Goal: Complete application form: Complete application form

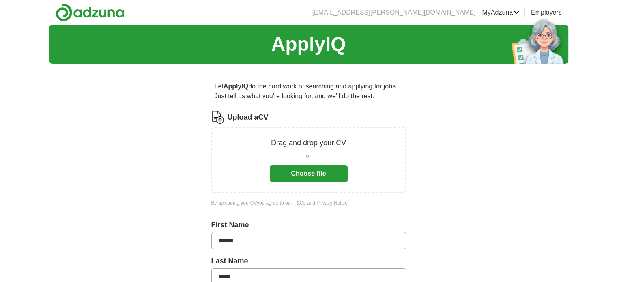
click at [312, 175] on button "Choose file" at bounding box center [309, 173] width 78 height 17
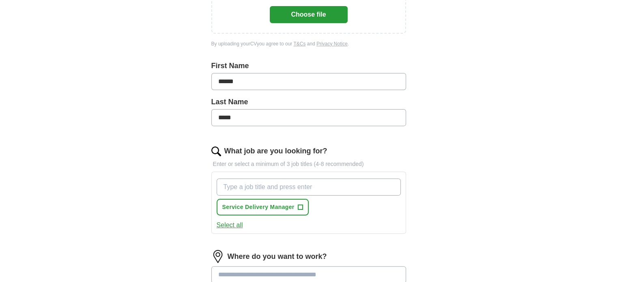
scroll to position [162, 0]
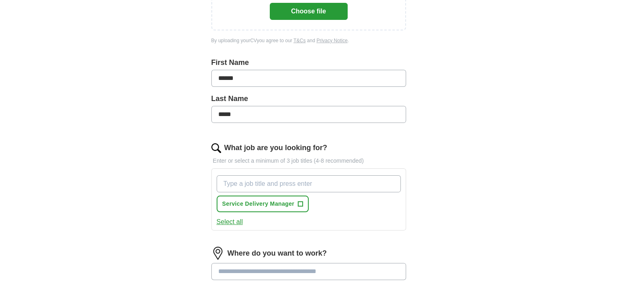
click at [265, 181] on input "What job are you looking for?" at bounding box center [309, 183] width 184 height 17
click at [299, 201] on span "+" at bounding box center [300, 204] width 5 height 6
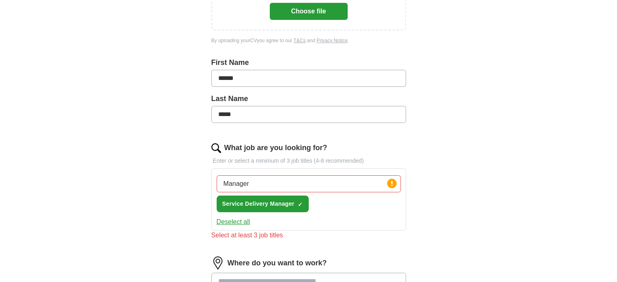
click at [271, 180] on input "Manager" at bounding box center [309, 183] width 184 height 17
type input "M"
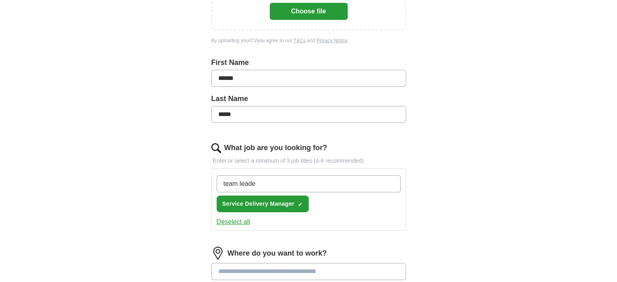
type input "team leader"
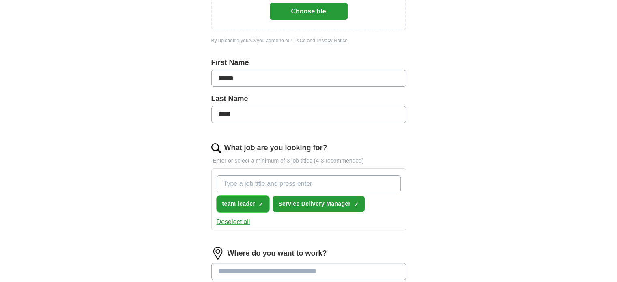
click at [0, 0] on span "×" at bounding box center [0, 0] width 0 height 0
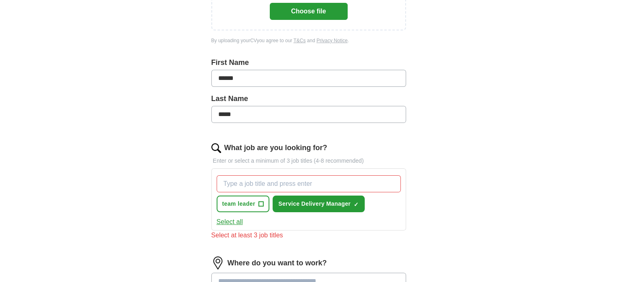
click at [257, 186] on input "What job are you looking for?" at bounding box center [309, 183] width 184 height 17
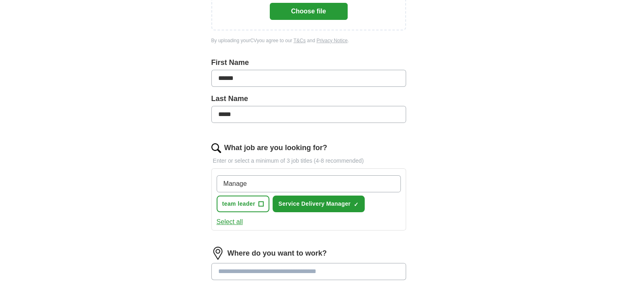
type input "Manager"
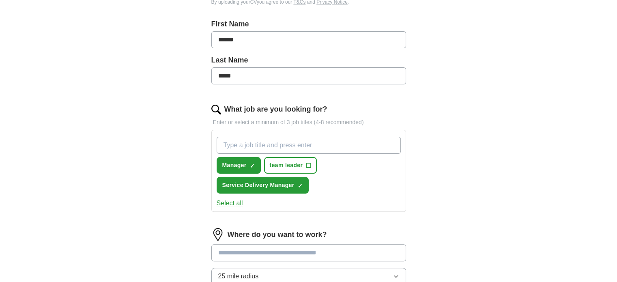
scroll to position [203, 0]
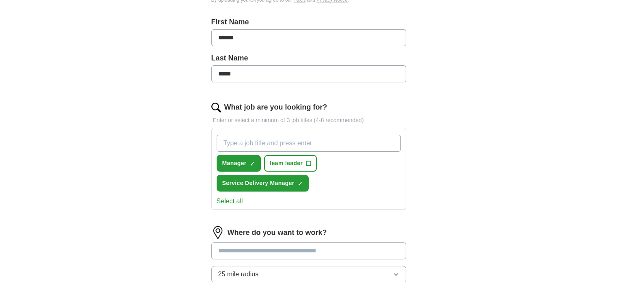
click at [265, 144] on input "What job are you looking for?" at bounding box center [309, 143] width 184 height 17
paste input "Resilience & Risk Manager"
type input "Resilience & Risk Manager"
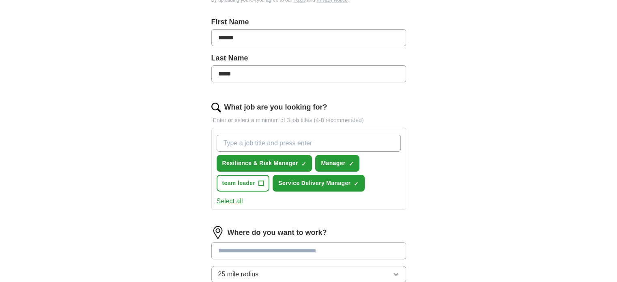
click at [266, 143] on input "What job are you looking for?" at bounding box center [309, 143] width 184 height 17
paste input "Operations Manager"
type input "Operations Manager"
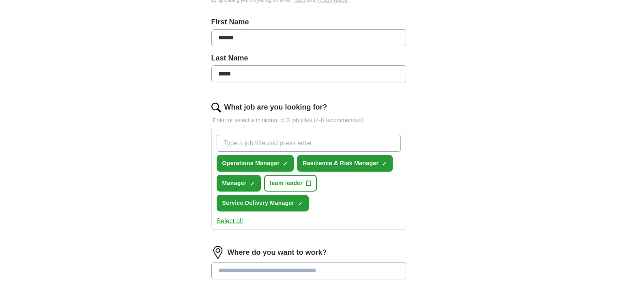
click at [251, 135] on input "What job are you looking for?" at bounding box center [309, 143] width 184 height 17
paste input "Estates & Facilities Contracts Manager"
click at [308, 143] on input "Estates & Facilities Contracts Manager" at bounding box center [309, 143] width 184 height 17
type input "Estates & Facilities Manager"
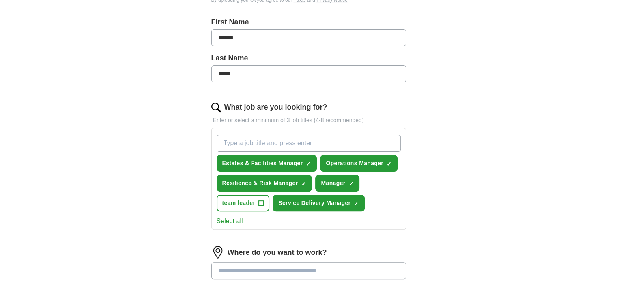
click at [287, 146] on input "What job are you looking for?" at bounding box center [309, 143] width 184 height 17
paste input "Risk & Compliance Manager"
type input "Risk & Compliance Manager"
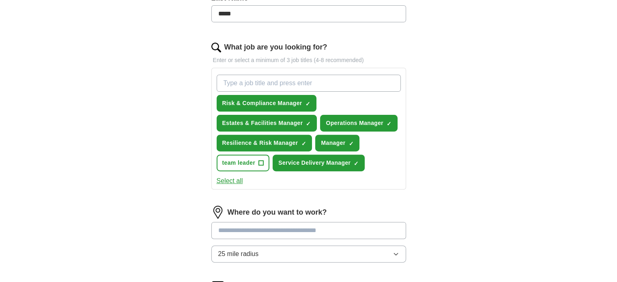
scroll to position [284, 0]
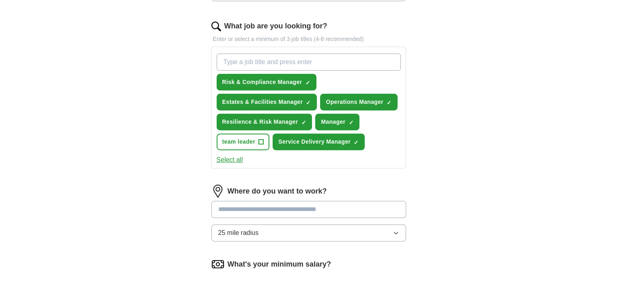
click at [283, 62] on input "What job are you looking for?" at bounding box center [309, 62] width 184 height 17
paste input "Community Safety / Enforcement Manager"
type input "Community Safety / Enforcement Manager"
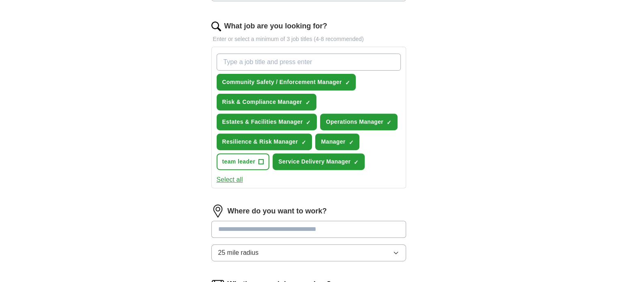
click at [258, 65] on input "What job are you looking for?" at bounding box center [309, 62] width 184 height 17
paste input "Training & Development Manager"
type input "Training & Development Manager"
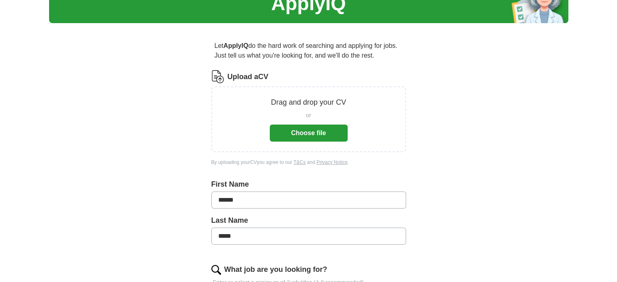
scroll to position [41, 0]
click at [307, 134] on button "Choose file" at bounding box center [309, 133] width 78 height 17
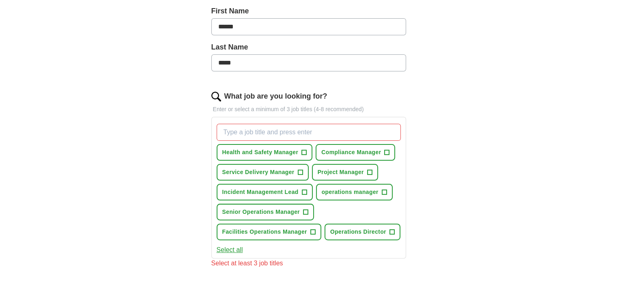
scroll to position [203, 0]
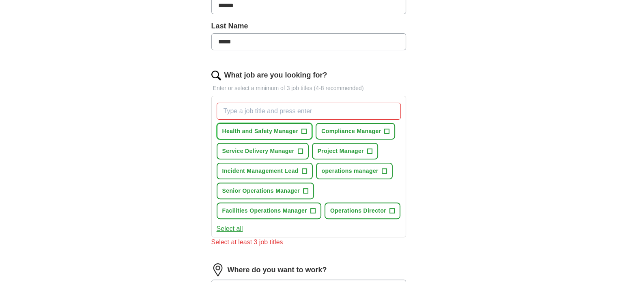
click at [304, 131] on span "+" at bounding box center [304, 131] width 5 height 6
click at [389, 129] on span "+" at bounding box center [386, 131] width 5 height 5
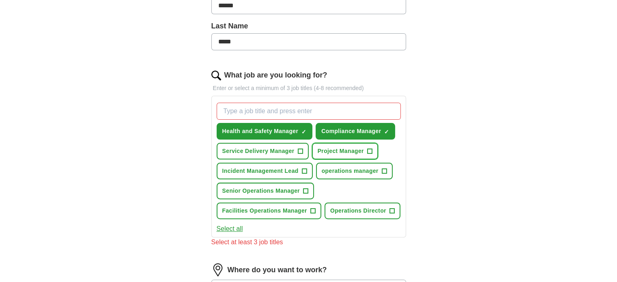
drag, startPoint x: 370, startPoint y: 149, endPoint x: 356, endPoint y: 157, distance: 16.0
click at [369, 149] on span "+" at bounding box center [369, 151] width 5 height 6
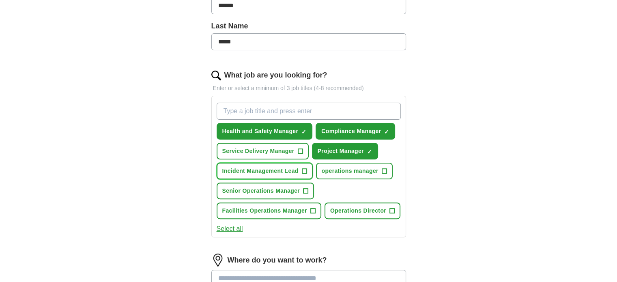
click at [303, 169] on span "+" at bounding box center [304, 171] width 5 height 6
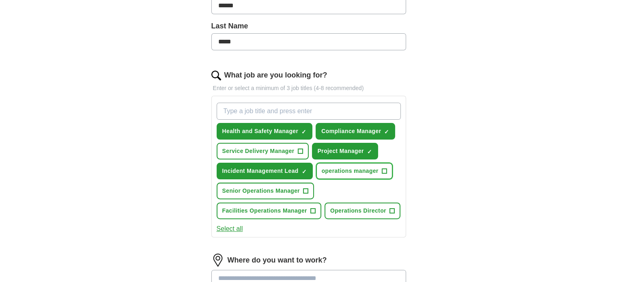
click at [380, 168] on button "operations manager +" at bounding box center [354, 171] width 77 height 17
click at [312, 208] on span "+" at bounding box center [312, 211] width 5 height 6
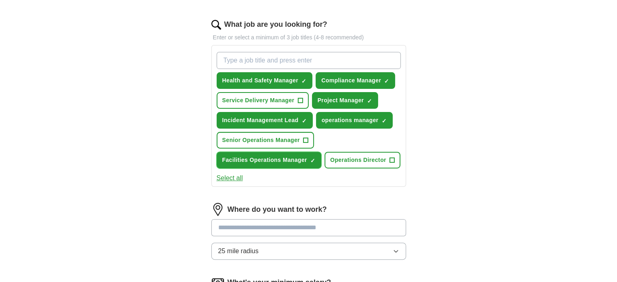
scroll to position [284, 0]
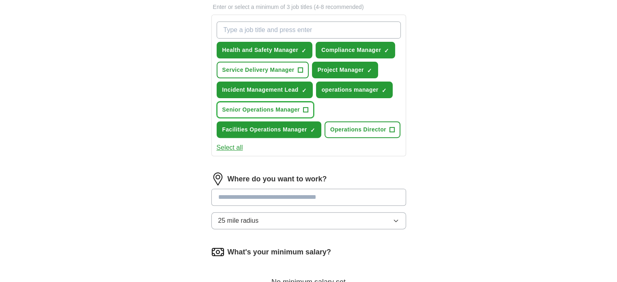
click at [305, 108] on span "+" at bounding box center [306, 110] width 5 height 6
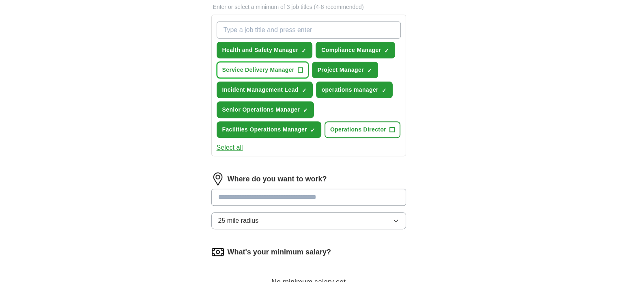
click at [300, 68] on span "+" at bounding box center [300, 70] width 5 height 6
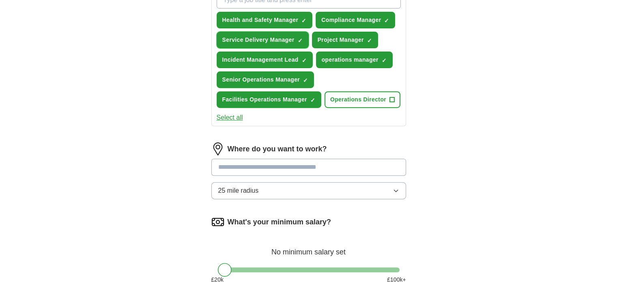
scroll to position [325, 0]
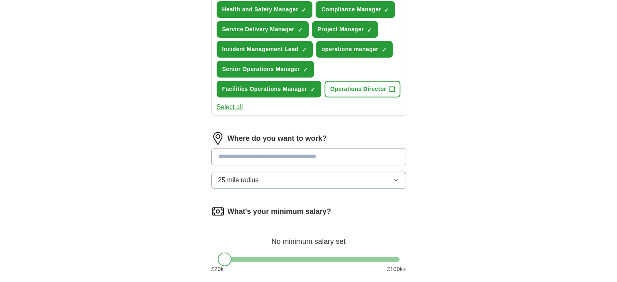
click at [296, 157] on input at bounding box center [308, 156] width 195 height 17
type input "**"
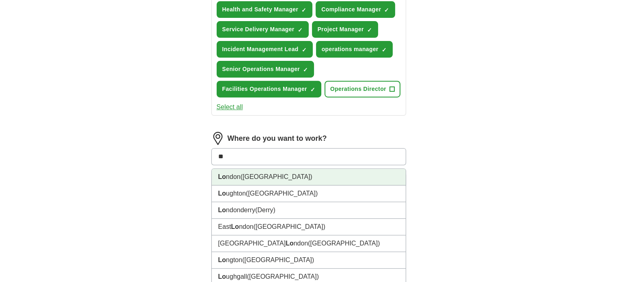
click at [277, 171] on li "Lo ndon ([GEOGRAPHIC_DATA])" at bounding box center [309, 177] width 194 height 17
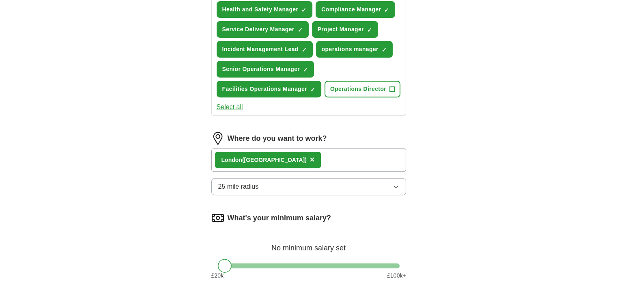
click at [399, 185] on button "25 mile radius" at bounding box center [308, 186] width 195 height 17
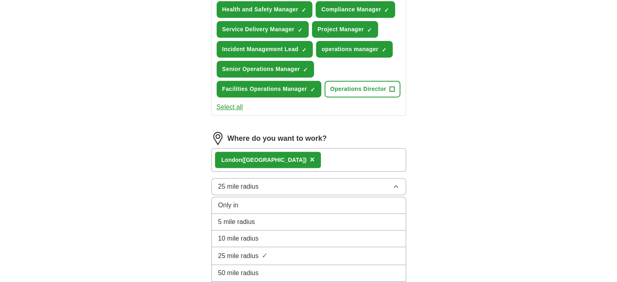
click at [262, 217] on div "5 mile radius" at bounding box center [308, 222] width 181 height 10
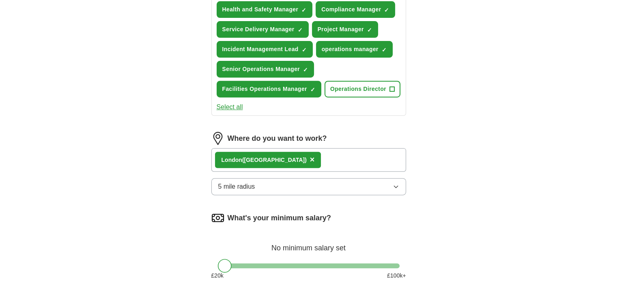
click at [443, 207] on div "ApplyIQ Let ApplyIQ do the hard work of searching and applying for jobs. Just t…" at bounding box center [308, 19] width 519 height 638
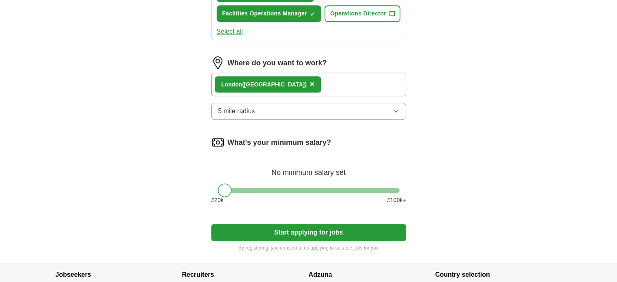
scroll to position [406, 0]
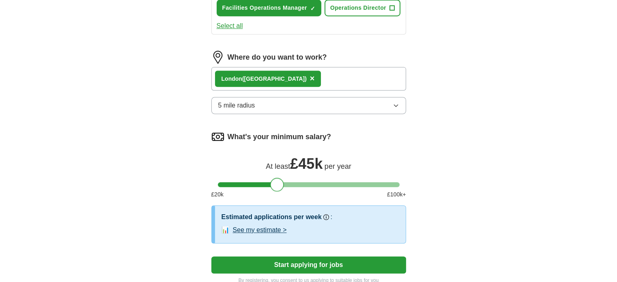
drag, startPoint x: 233, startPoint y: 180, endPoint x: 281, endPoint y: 182, distance: 47.9
click at [281, 182] on div at bounding box center [277, 185] width 14 height 14
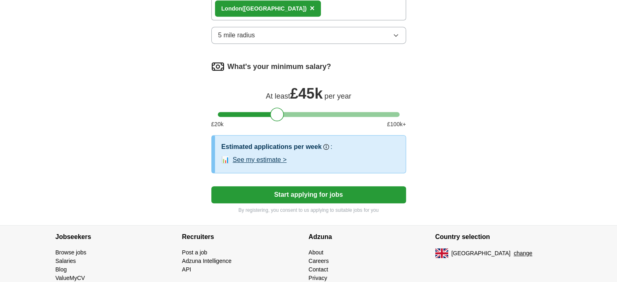
scroll to position [487, 0]
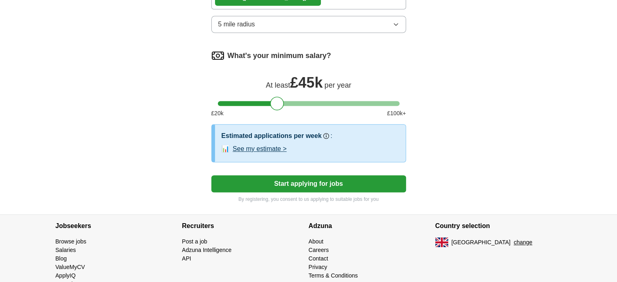
click at [259, 147] on button "See my estimate >" at bounding box center [260, 149] width 54 height 10
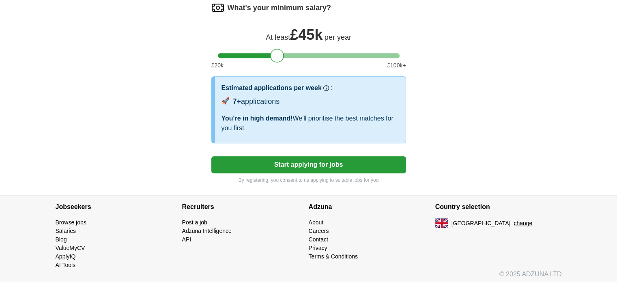
scroll to position [535, 0]
click at [314, 159] on button "Start applying for jobs" at bounding box center [308, 164] width 195 height 17
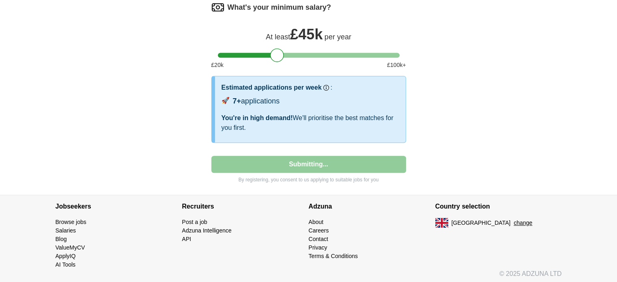
select select "**"
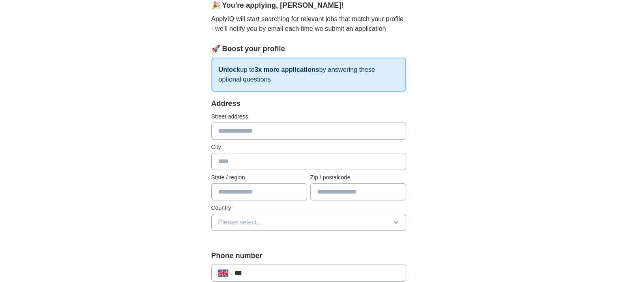
scroll to position [81, 0]
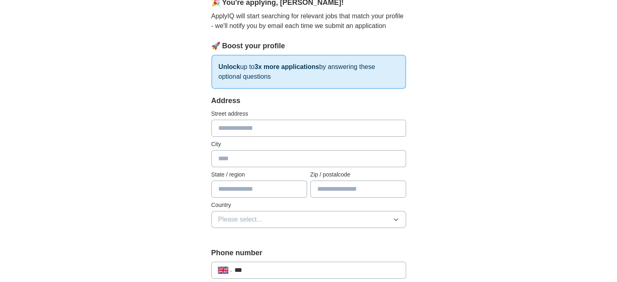
click at [256, 129] on input "text" at bounding box center [308, 128] width 195 height 17
type input "**********"
type input "******"
type input "*******"
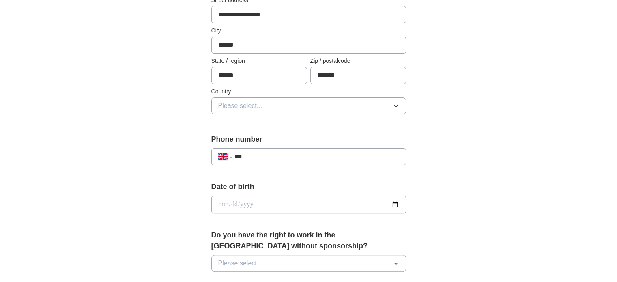
scroll to position [203, 0]
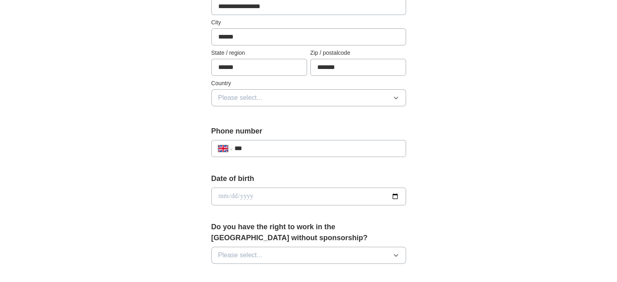
click at [250, 99] on span "Please select..." at bounding box center [240, 98] width 44 height 10
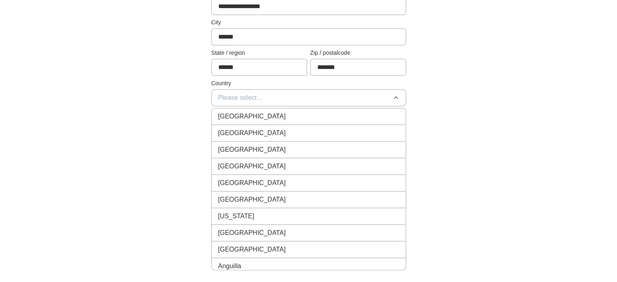
click at [252, 116] on span "[GEOGRAPHIC_DATA]" at bounding box center [252, 117] width 68 height 10
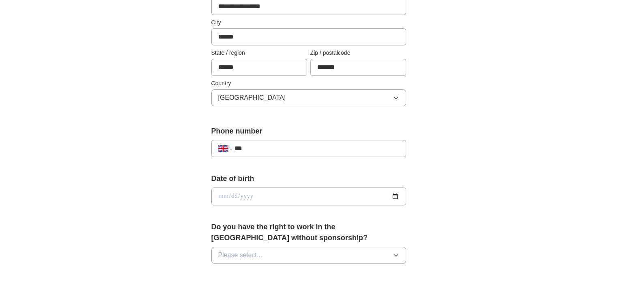
click at [474, 118] on div "**********" at bounding box center [308, 186] width 519 height 728
click at [311, 137] on div "**********" at bounding box center [308, 145] width 195 height 38
click at [311, 142] on div "**********" at bounding box center [308, 148] width 195 height 17
click at [312, 148] on input "***" at bounding box center [316, 149] width 165 height 10
type input "**********"
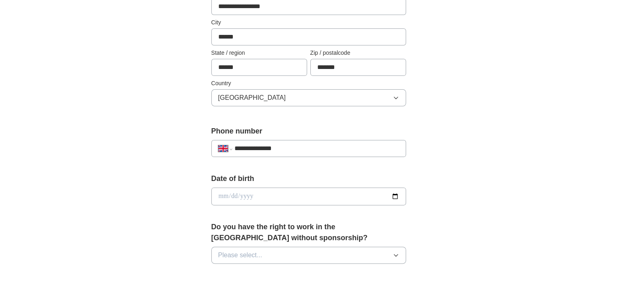
click at [458, 152] on div "**********" at bounding box center [308, 186] width 519 height 728
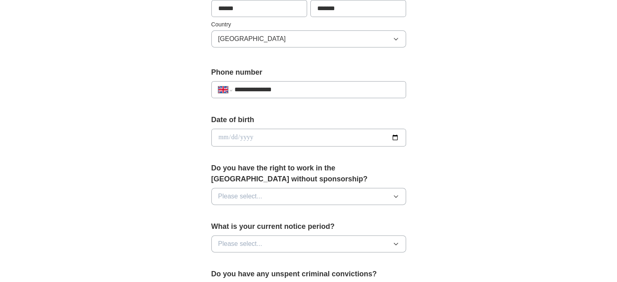
scroll to position [284, 0]
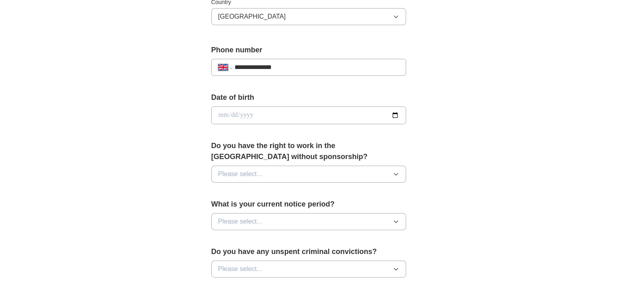
click at [277, 114] on input "date" at bounding box center [308, 115] width 195 height 18
type input "**********"
click at [282, 169] on button "Please select..." at bounding box center [308, 174] width 195 height 17
click at [232, 194] on div "Yes" at bounding box center [308, 193] width 181 height 10
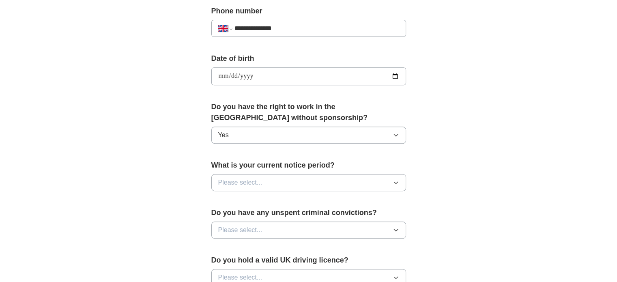
scroll to position [325, 0]
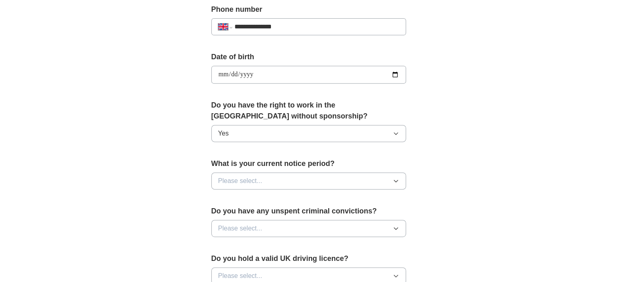
click at [279, 178] on button "Please select..." at bounding box center [308, 180] width 195 height 17
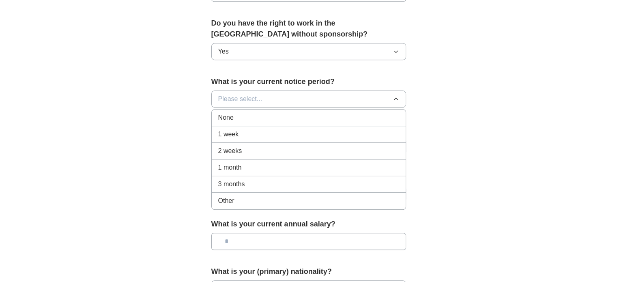
scroll to position [406, 0]
click at [242, 121] on div "None" at bounding box center [308, 119] width 181 height 10
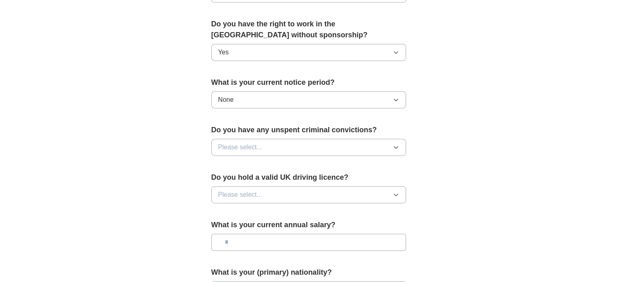
drag, startPoint x: 156, startPoint y: 121, endPoint x: 196, endPoint y: 152, distance: 50.1
click at [295, 100] on button "None" at bounding box center [308, 99] width 195 height 17
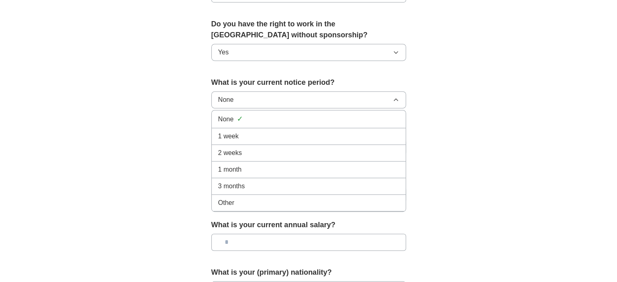
click at [239, 135] on div "1 week" at bounding box center [308, 136] width 181 height 10
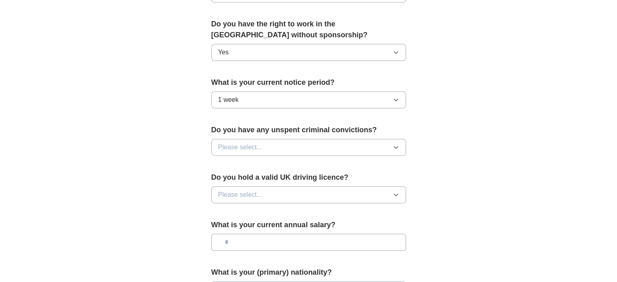
click at [330, 145] on button "Please select..." at bounding box center [308, 147] width 195 height 17
click at [222, 181] on span "No" at bounding box center [222, 183] width 8 height 10
click at [182, 175] on div "**********" at bounding box center [309, 5] width 260 height 682
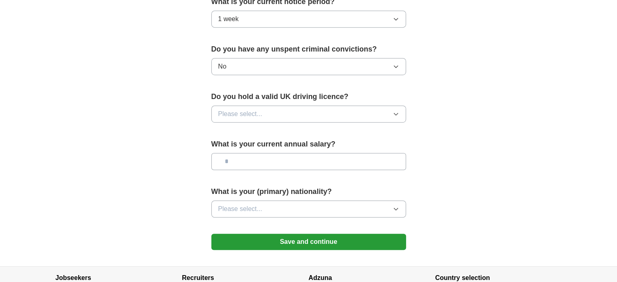
scroll to position [487, 0]
click at [268, 113] on button "Please select..." at bounding box center [308, 113] width 195 height 17
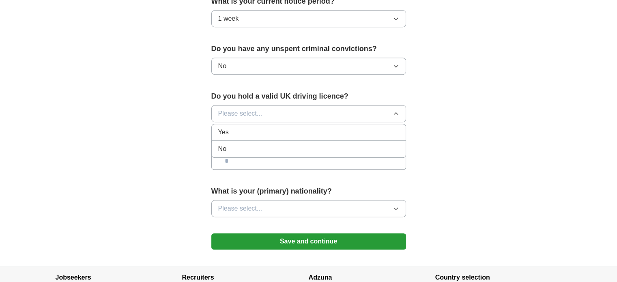
click at [234, 144] on div "No" at bounding box center [308, 149] width 181 height 10
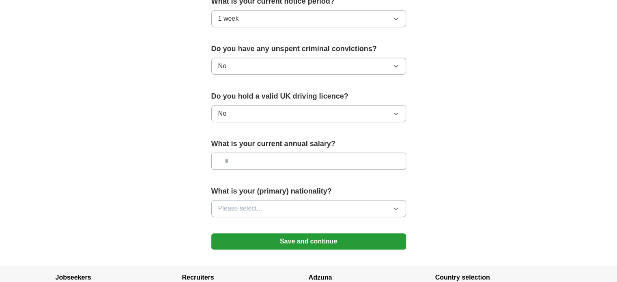
click at [291, 162] on input "text" at bounding box center [308, 161] width 195 height 17
type input "*******"
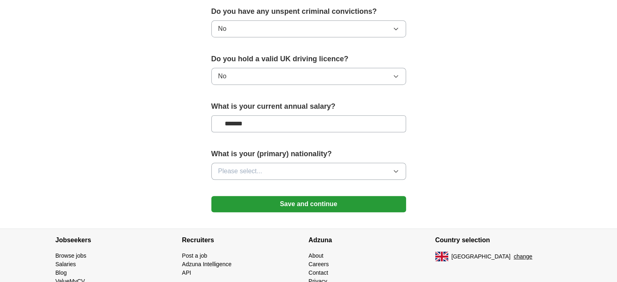
scroll to position [527, 0]
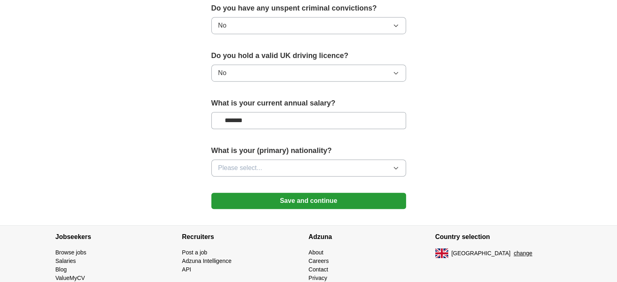
click at [393, 167] on icon "button" at bounding box center [396, 168] width 6 height 6
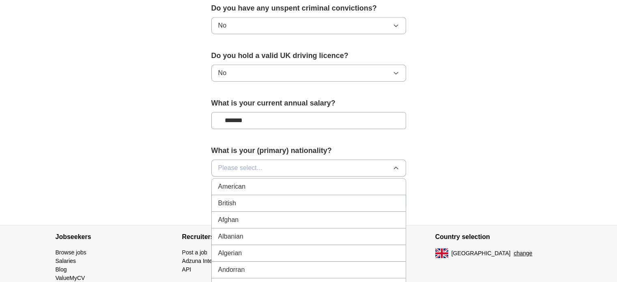
click at [300, 204] on div "British" at bounding box center [308, 203] width 181 height 10
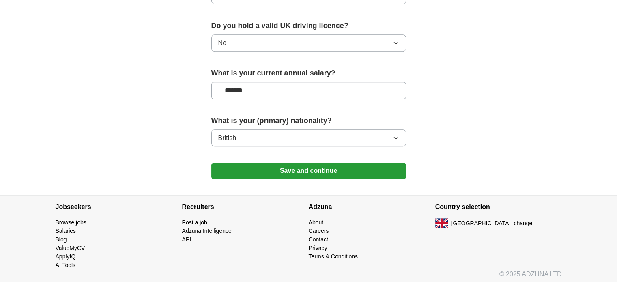
scroll to position [558, 0]
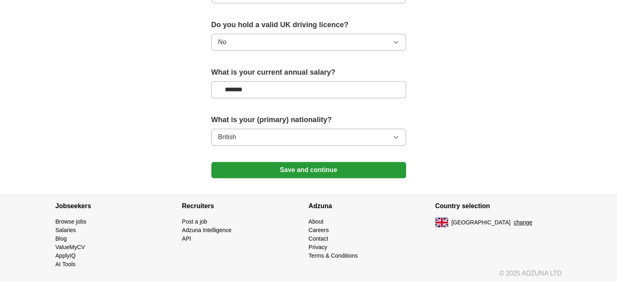
click at [360, 169] on button "Save and continue" at bounding box center [308, 170] width 195 height 16
